Goal: Information Seeking & Learning: Find specific fact

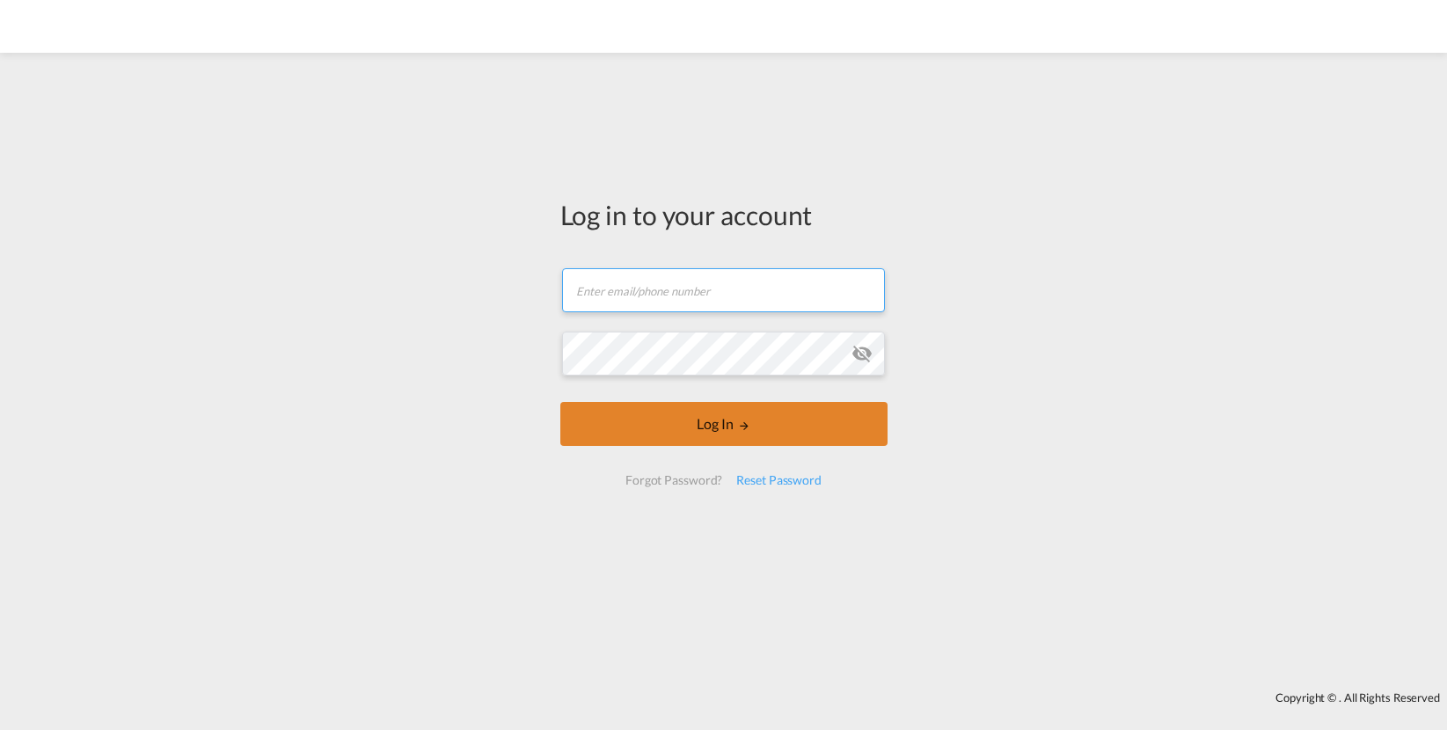
type input "[PERSON_NAME][EMAIL_ADDRESS][PERSON_NAME][DOMAIN_NAME]"
click at [672, 424] on button "Log In" at bounding box center [723, 424] width 327 height 44
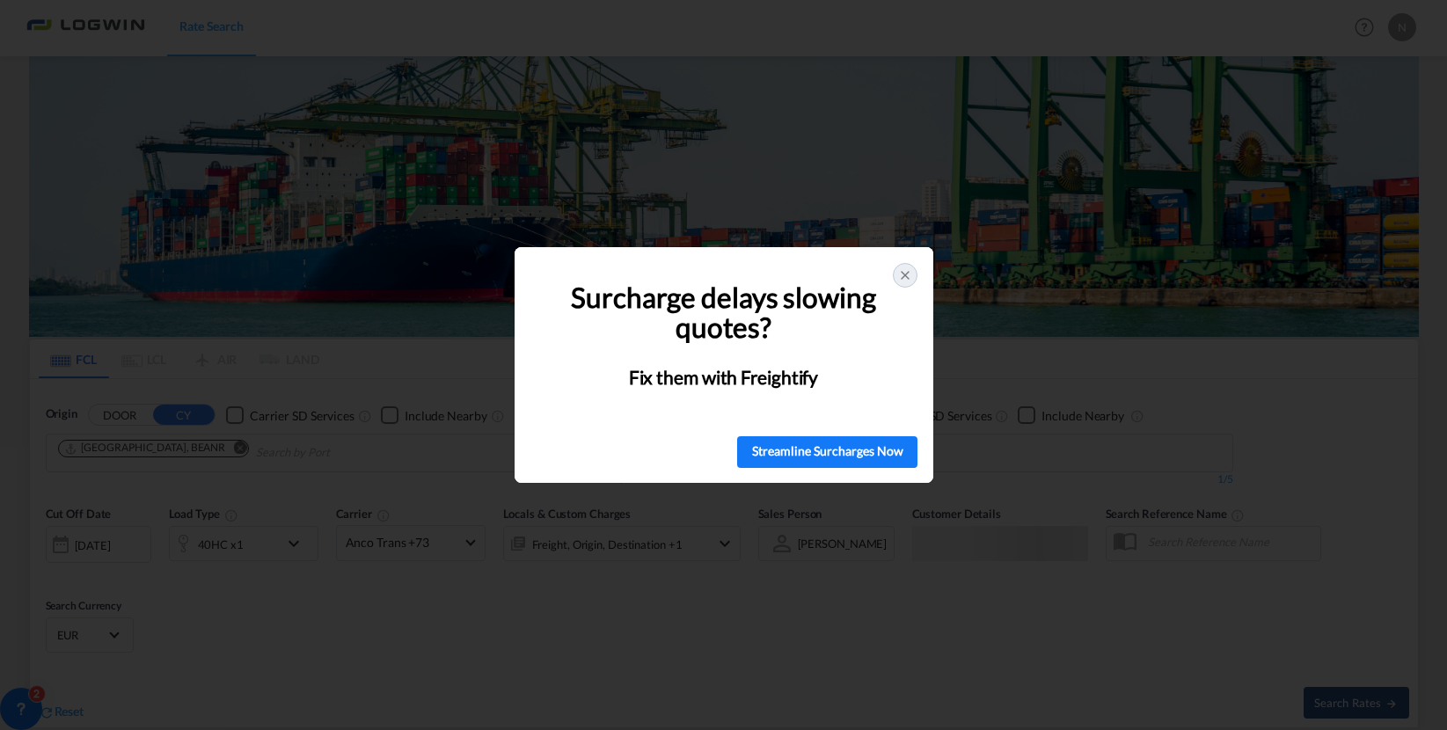
click at [194, 197] on div "🚨 Struggling with Surcharges? You're Not Alone! Surcharge delays slowing quotes…" at bounding box center [723, 365] width 1447 height 730
click at [910, 273] on icon at bounding box center [905, 275] width 14 height 14
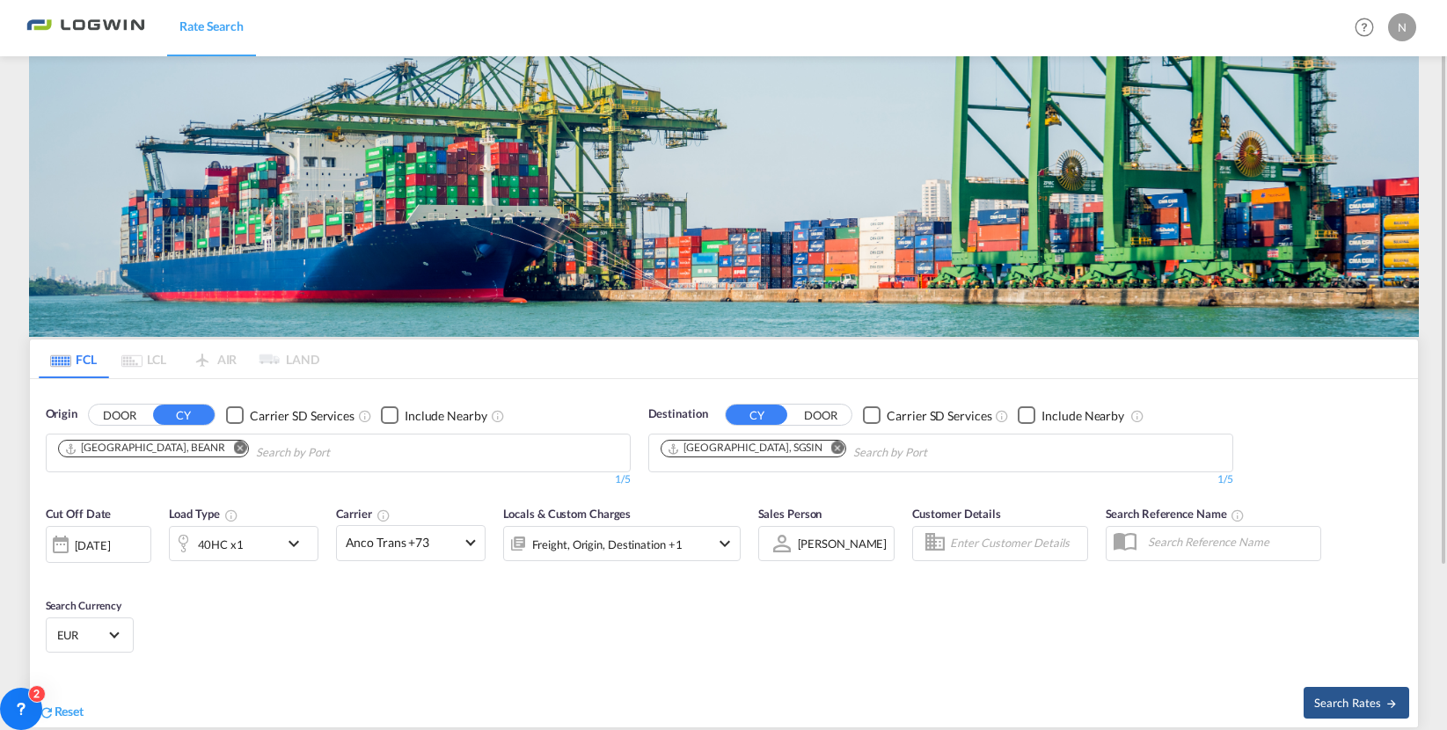
click at [233, 449] on md-icon "Remove" at bounding box center [239, 448] width 13 height 13
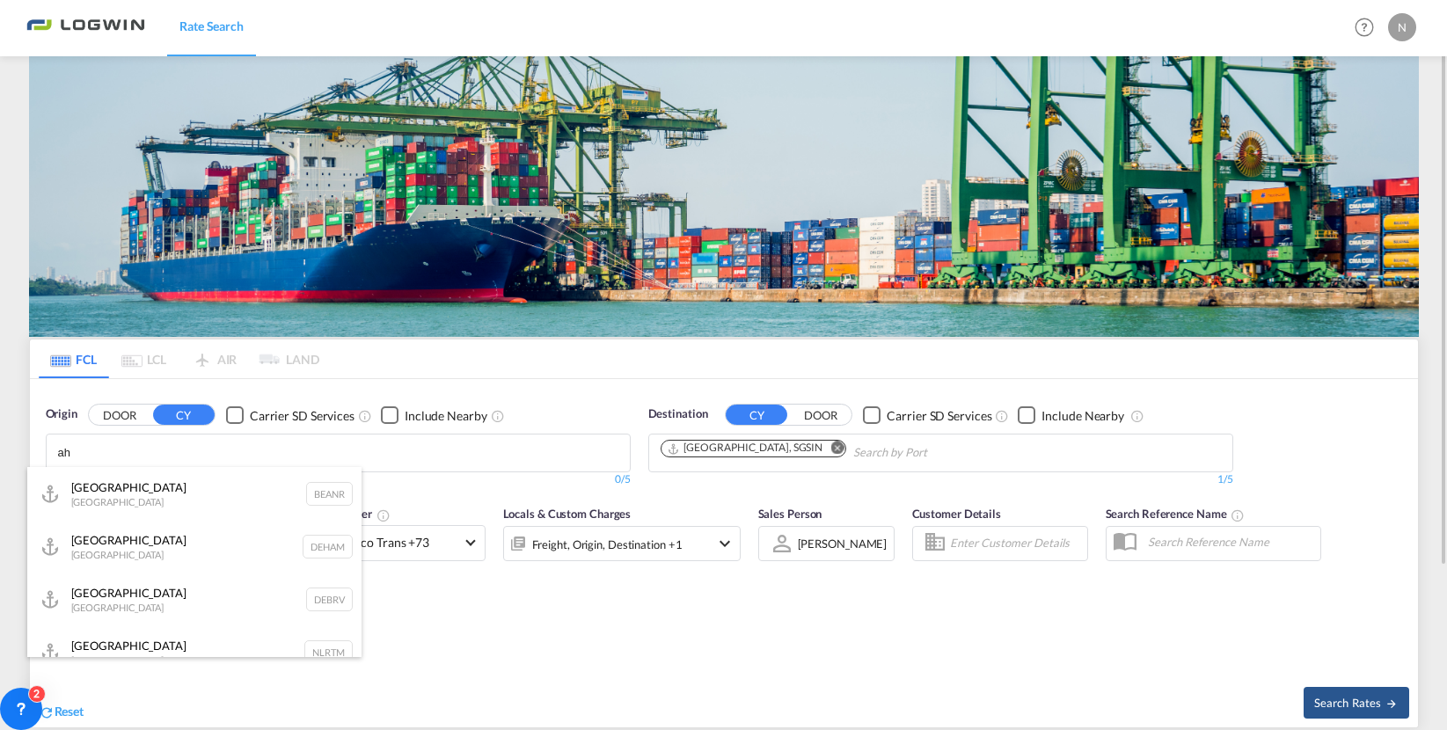
type input "a"
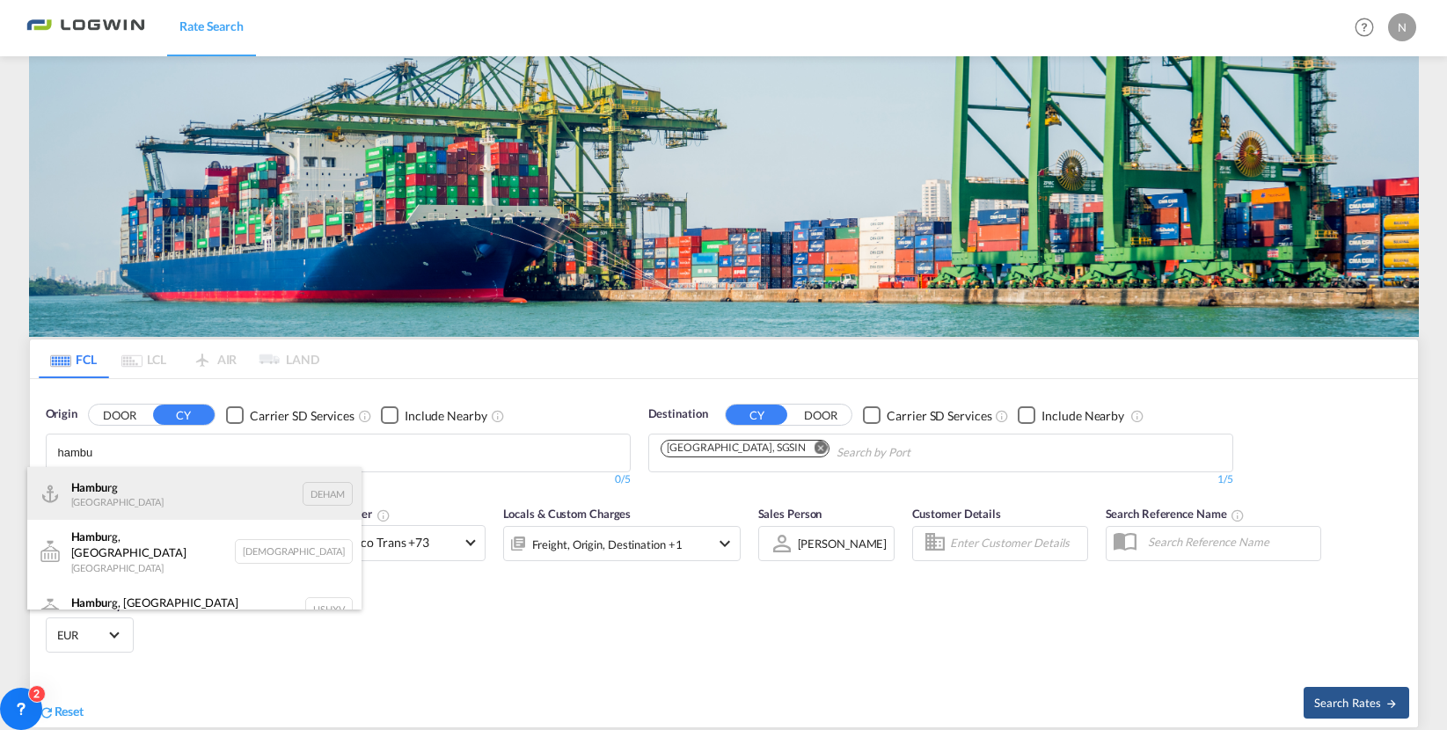
type input "hambu"
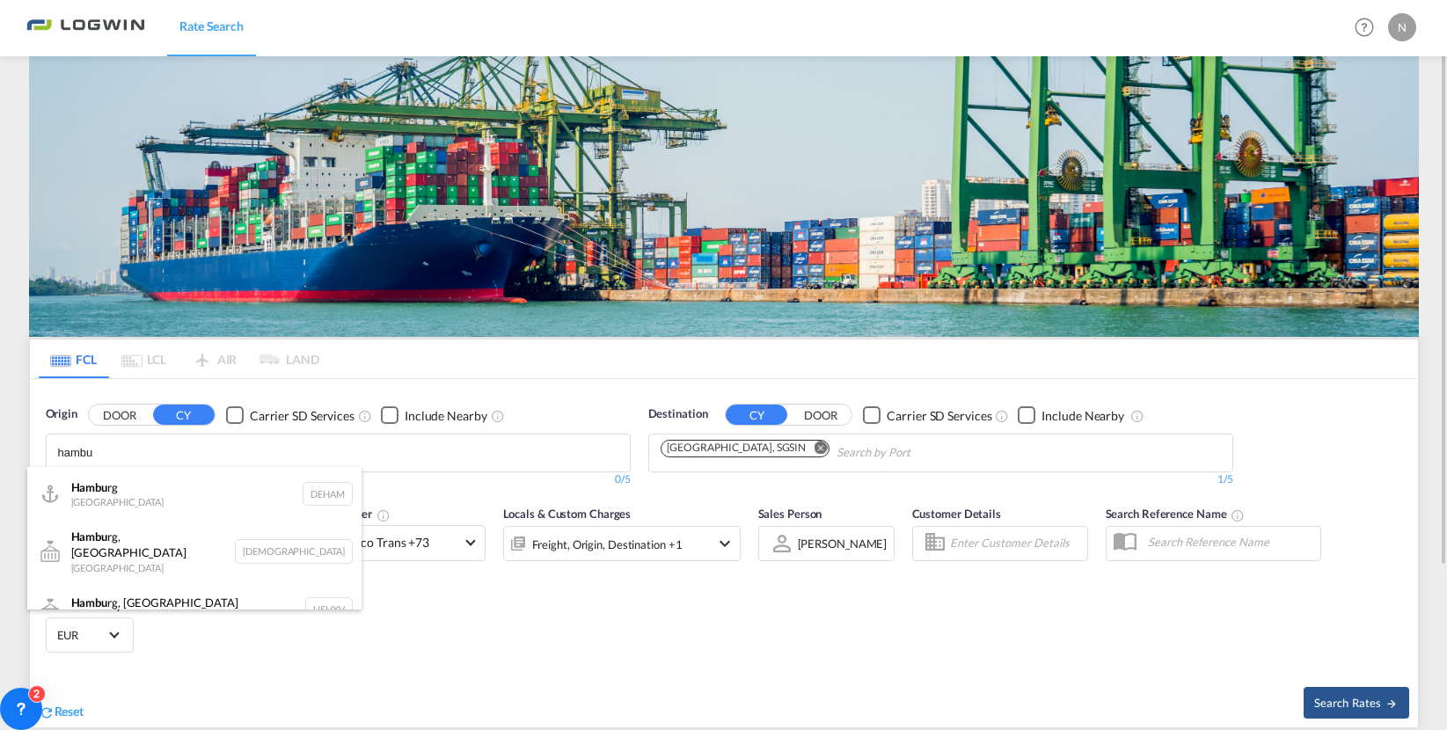
drag, startPoint x: 148, startPoint y: 489, endPoint x: 808, endPoint y: 422, distance: 664.0
click at [149, 489] on div "Hambu rg [GEOGRAPHIC_DATA] DEHAM" at bounding box center [194, 493] width 334 height 53
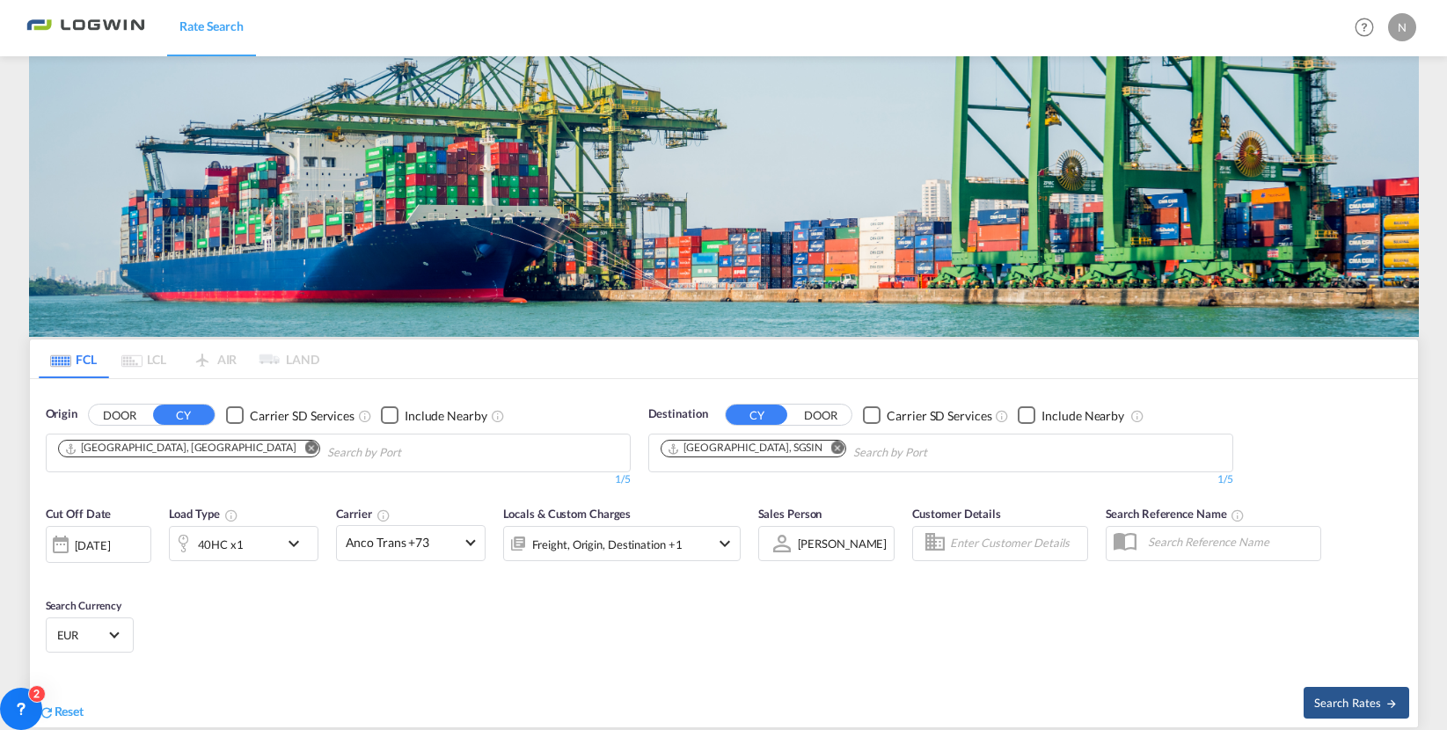
click at [830, 447] on md-icon "Remove" at bounding box center [836, 448] width 13 height 13
click at [778, 448] on body "Rate Search Rate Search Help Resources Product Release N My Profile Logout FCL …" at bounding box center [723, 365] width 1447 height 730
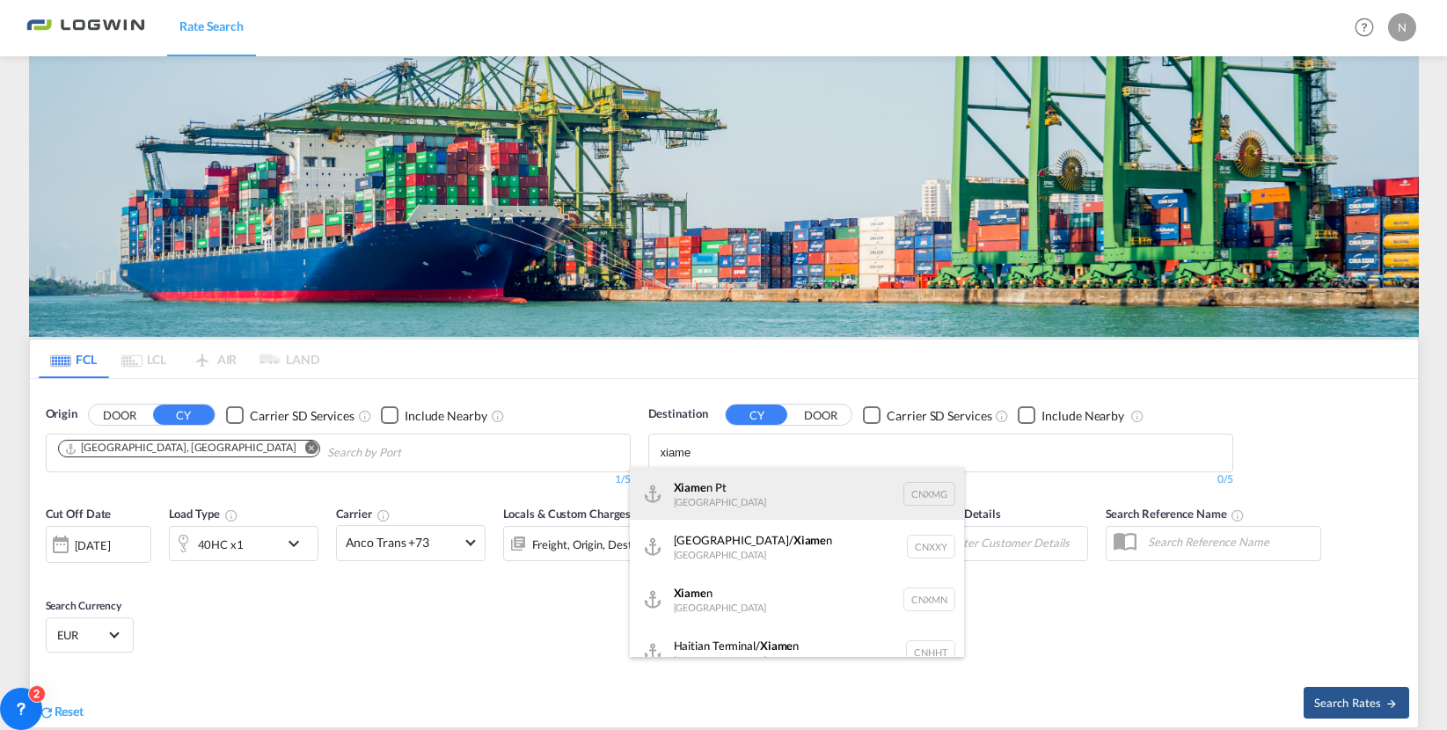
type input "xiame"
click at [797, 489] on div "Xiame n Pt [GEOGRAPHIC_DATA] CNXMG" at bounding box center [797, 493] width 334 height 53
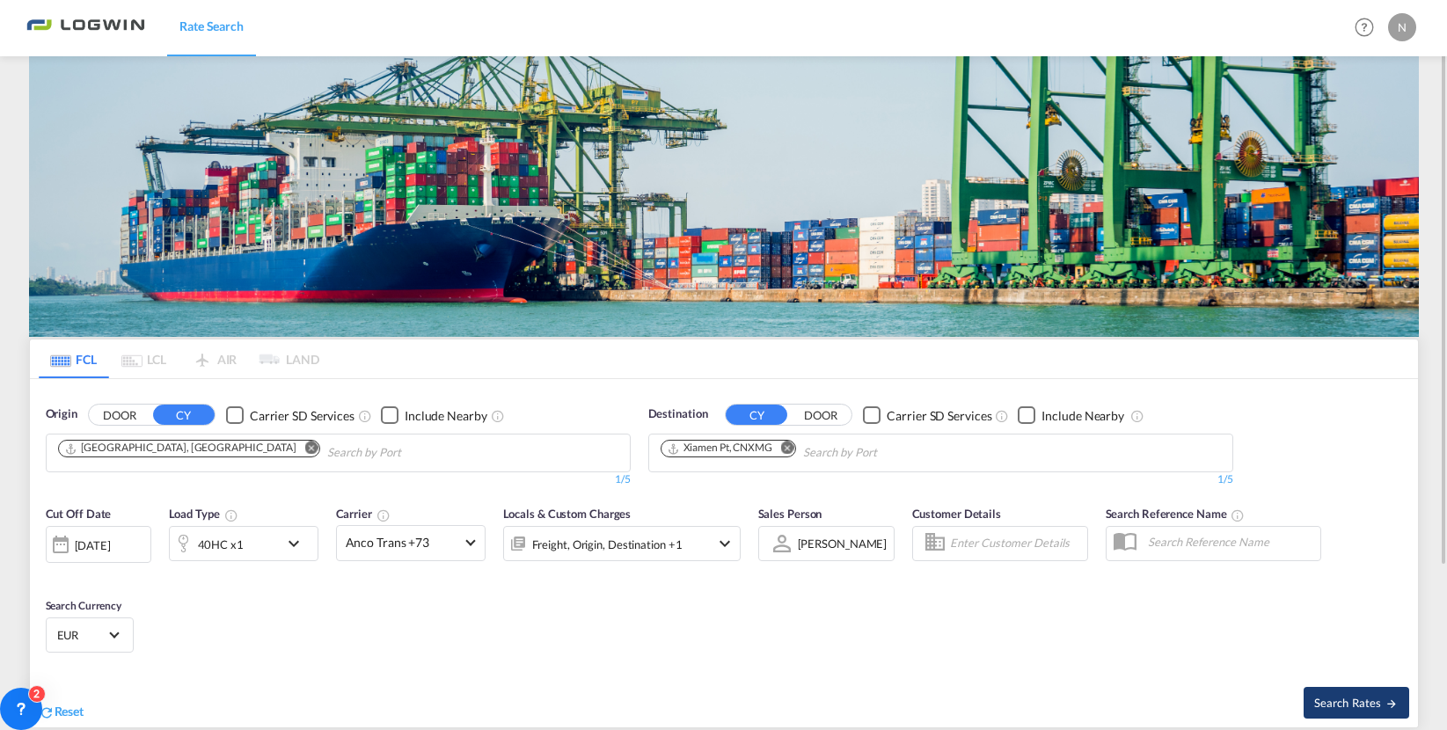
click at [1317, 702] on span "Search Rates" at bounding box center [1356, 703] width 84 height 14
type input "DEHAM to CNXMG / [DATE]"
